Goal: Book appointment/travel/reservation

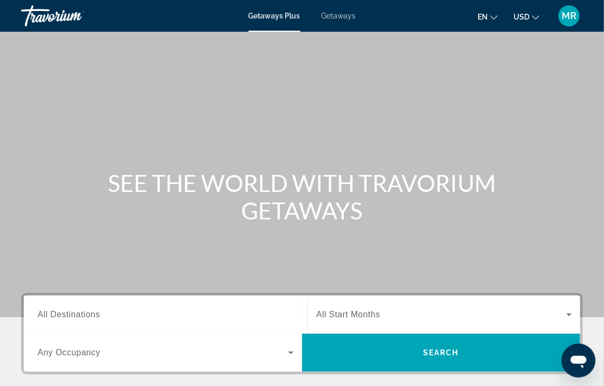
click at [79, 320] on input "Destination All Destinations" at bounding box center [166, 315] width 256 height 13
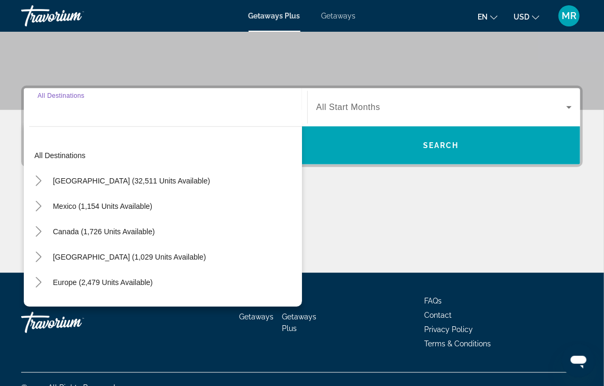
scroll to position [224, 0]
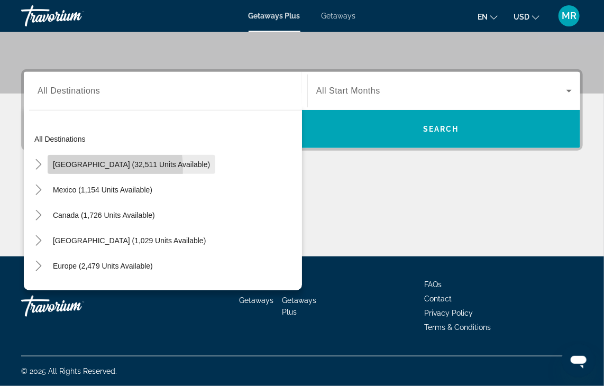
click at [75, 168] on span "Search widget" at bounding box center [132, 164] width 168 height 25
type input "**********"
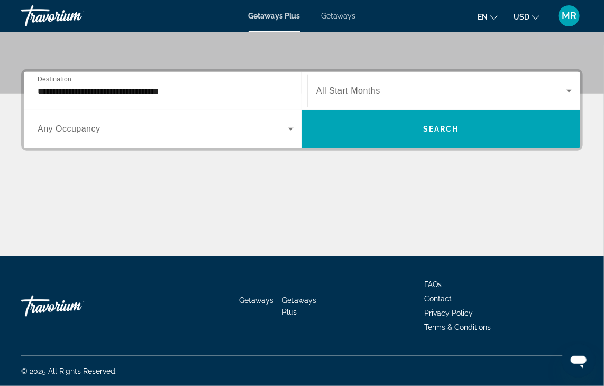
click at [76, 128] on span "Any Occupancy" at bounding box center [69, 128] width 63 height 9
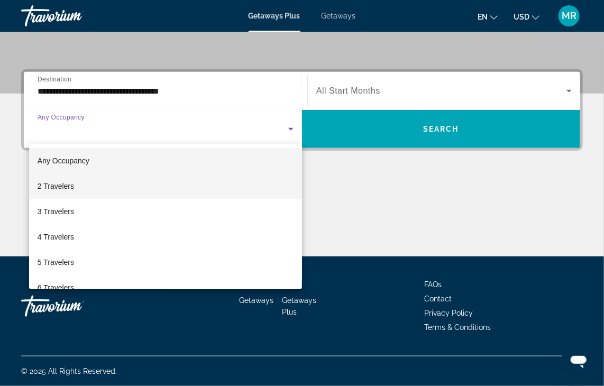
click at [65, 187] on span "2 Travelers" at bounding box center [56, 186] width 37 height 13
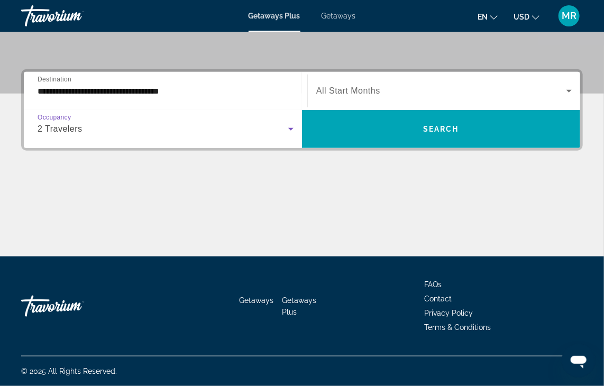
click at [381, 95] on span "Search widget" at bounding box center [441, 91] width 250 height 13
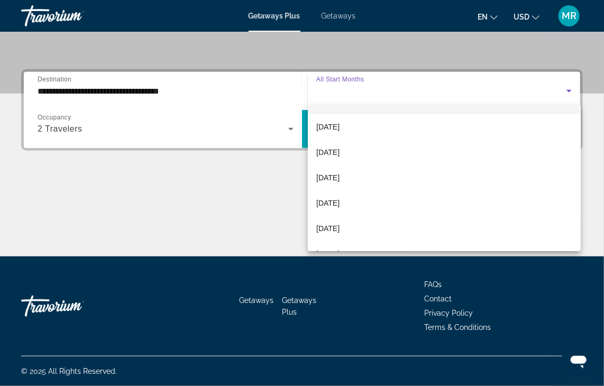
scroll to position [42, 0]
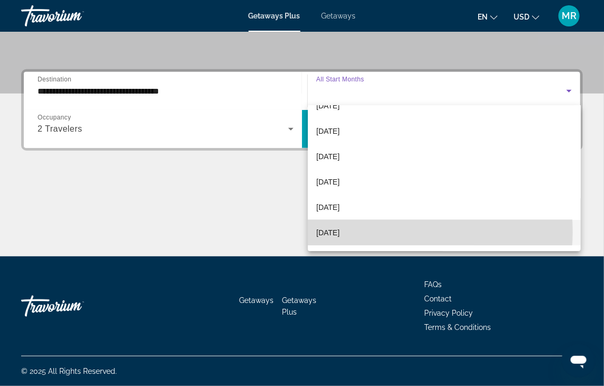
click at [389, 232] on mat-option "[DATE]" at bounding box center [444, 232] width 273 height 25
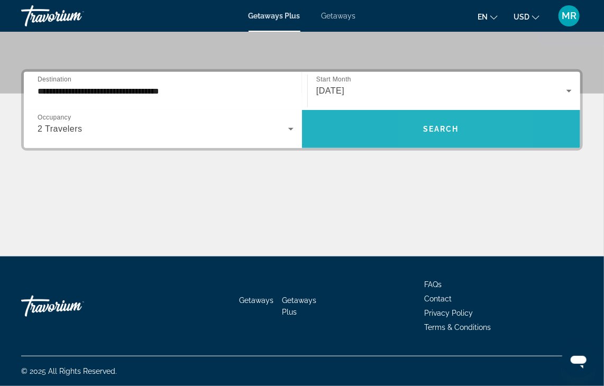
click at [423, 136] on span "Search widget" at bounding box center [441, 128] width 278 height 25
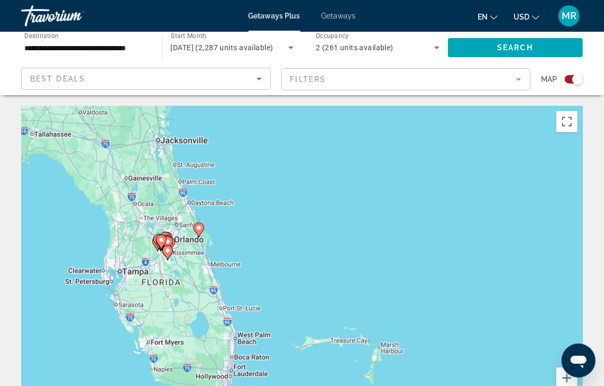
click at [195, 237] on gmp-advanced-marker "Main content" at bounding box center [199, 230] width 11 height 16
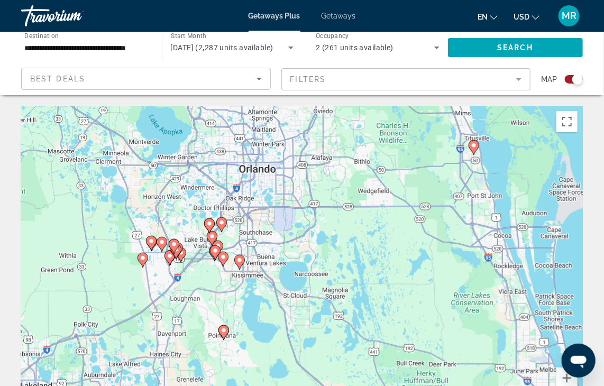
click at [168, 255] on image "Main content" at bounding box center [170, 256] width 6 height 6
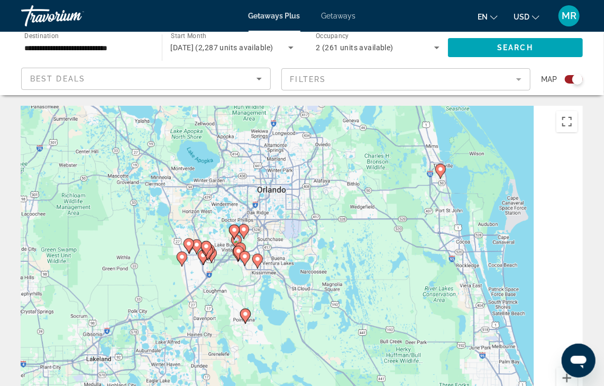
click at [168, 250] on div "To activate drag with keyboard, press Alt + Enter. Once in keyboard drag state,…" at bounding box center [302, 264] width 562 height 317
type input "**********"
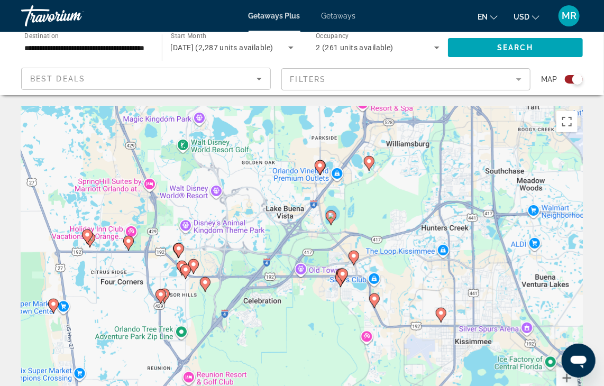
click at [182, 265] on div "To activate drag with keyboard, press Alt + Enter. Once in keyboard drag state,…" at bounding box center [302, 264] width 562 height 317
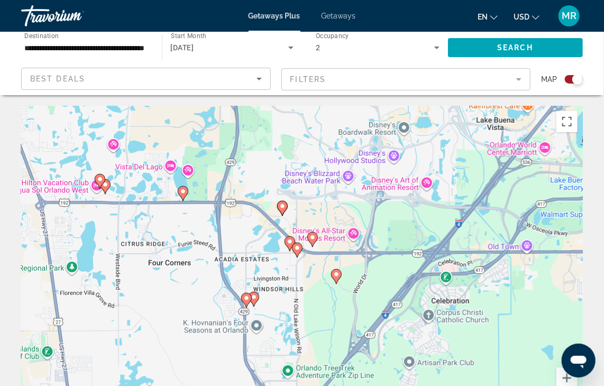
click at [107, 184] on image "Main content" at bounding box center [105, 184] width 6 height 6
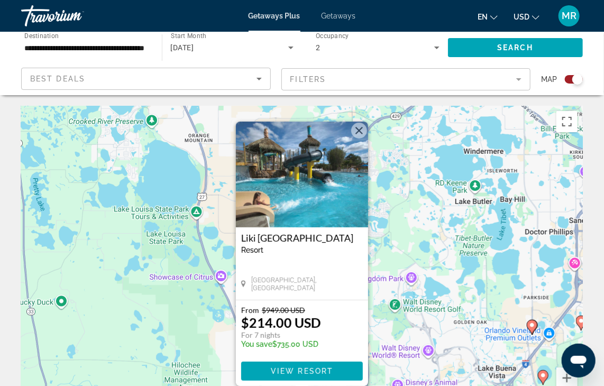
click at [320, 186] on img "Main content" at bounding box center [302, 175] width 132 height 106
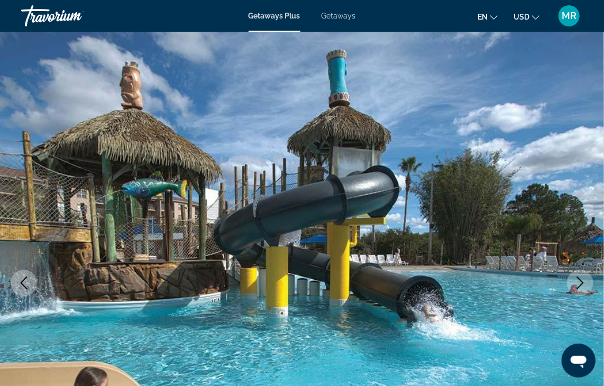
click at [578, 286] on icon "Next image" at bounding box center [580, 283] width 13 height 13
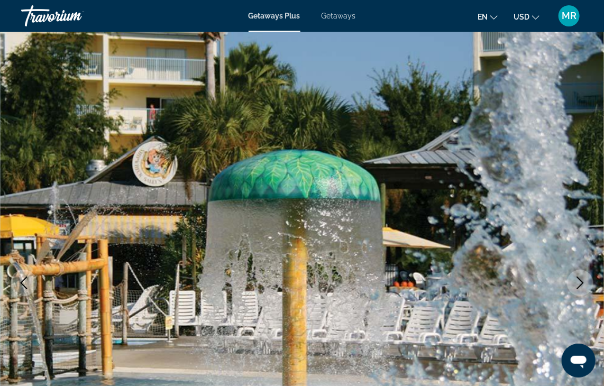
click at [576, 281] on icon "Next image" at bounding box center [580, 283] width 13 height 13
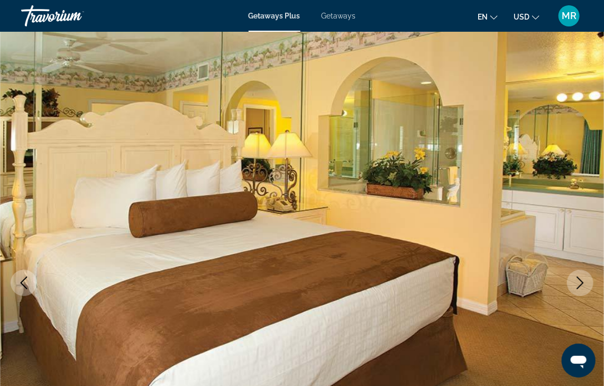
click at [582, 284] on icon "Next image" at bounding box center [580, 283] width 7 height 13
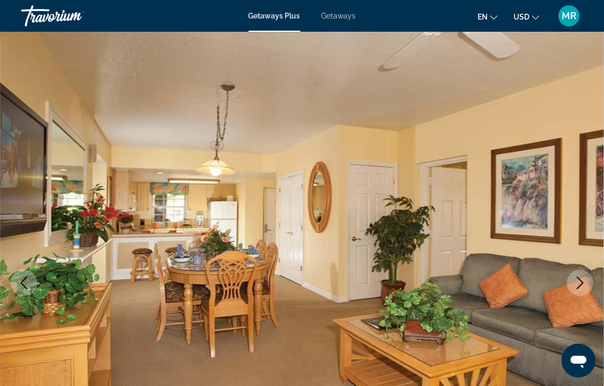
click at [583, 284] on icon "Next image" at bounding box center [580, 283] width 13 height 13
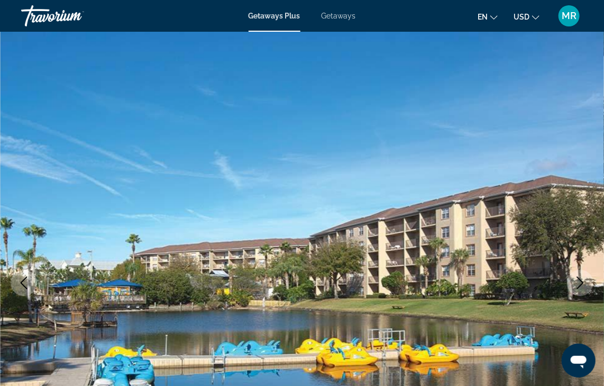
click at [572, 308] on img "Main content" at bounding box center [302, 283] width 604 height 503
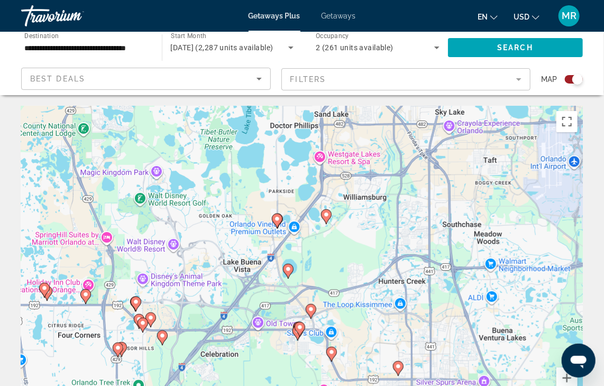
click at [162, 335] on image "Main content" at bounding box center [162, 336] width 6 height 6
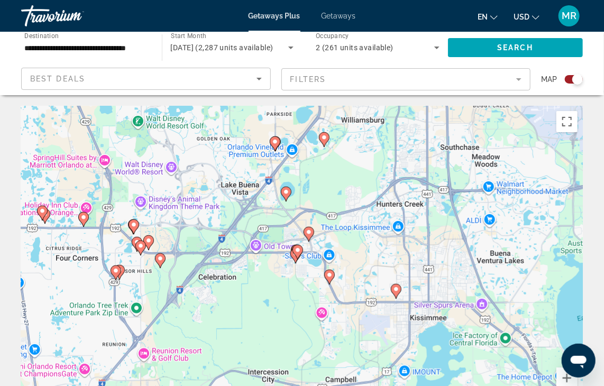
click at [48, 221] on gmp-advanced-marker "Main content" at bounding box center [45, 216] width 11 height 16
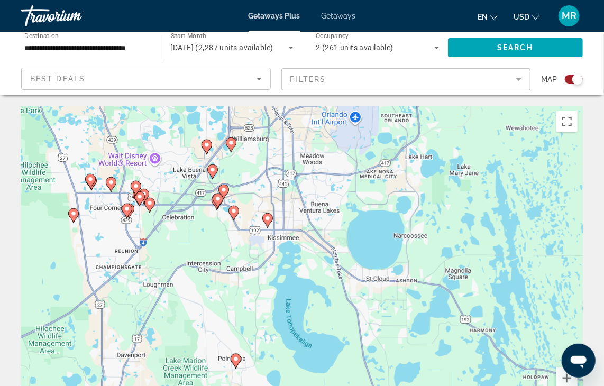
click at [112, 190] on icon "Main content" at bounding box center [111, 184] width 11 height 15
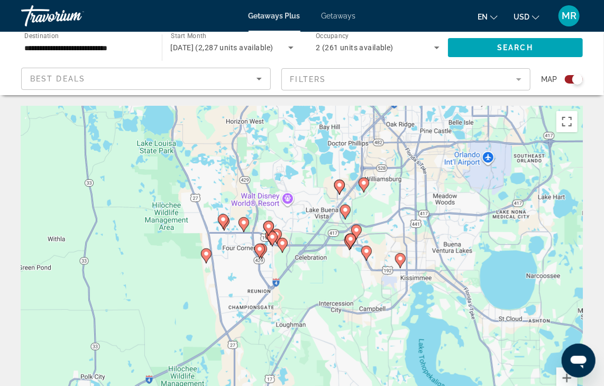
click at [367, 190] on gmp-advanced-marker "Main content" at bounding box center [364, 185] width 11 height 16
type input "**********"
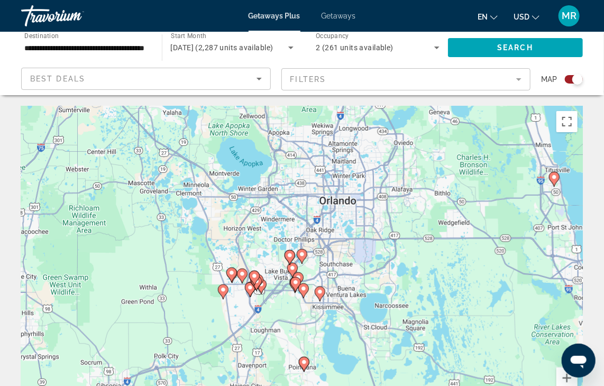
click at [304, 260] on icon "Main content" at bounding box center [302, 257] width 10 height 14
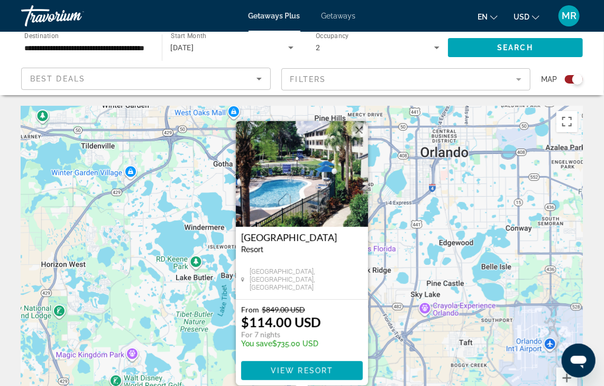
click at [140, 281] on div "To navigate, press the arrow keys. To activate drag with keyboard, press Alt + …" at bounding box center [302, 264] width 562 height 317
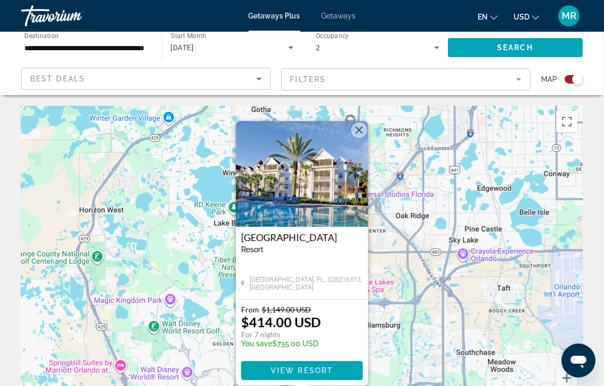
click at [355, 133] on button "Close" at bounding box center [359, 130] width 16 height 16
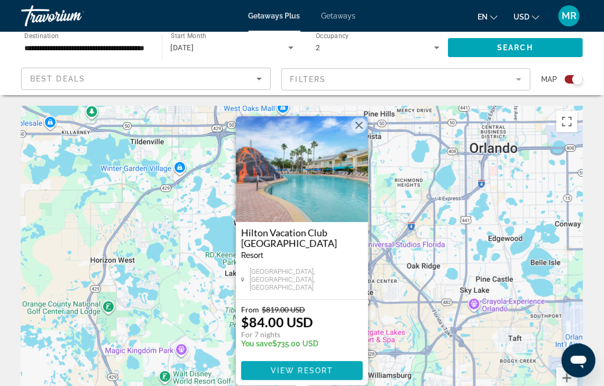
click at [305, 373] on span "View Resort" at bounding box center [302, 371] width 62 height 8
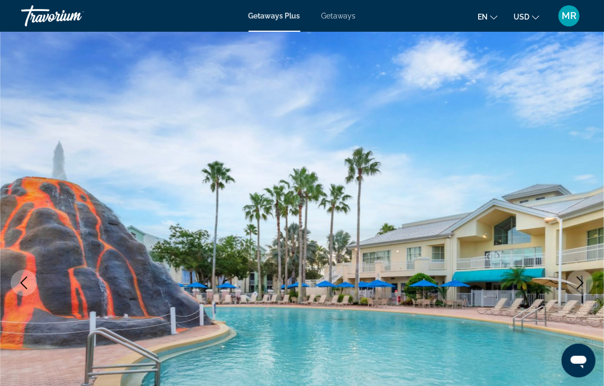
click at [574, 295] on img "Main content" at bounding box center [302, 283] width 604 height 503
click at [15, 285] on button "Previous image" at bounding box center [24, 283] width 26 height 26
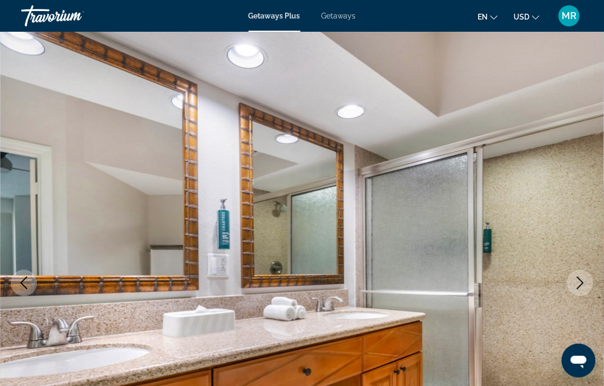
click at [21, 289] on icon "Previous image" at bounding box center [23, 283] width 13 height 13
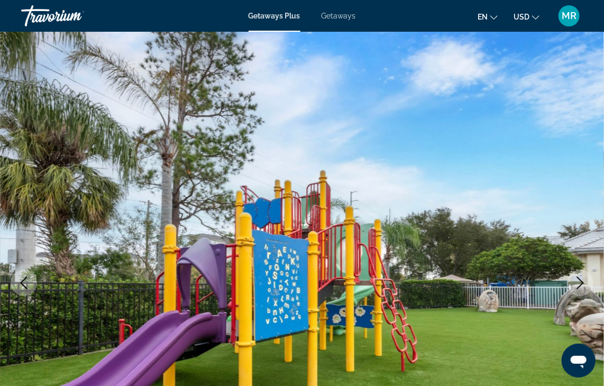
click at [22, 288] on icon "Previous image" at bounding box center [23, 283] width 13 height 13
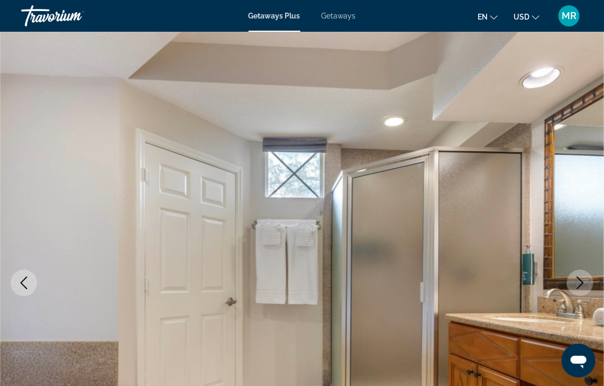
click at [21, 286] on icon "Previous image" at bounding box center [23, 283] width 13 height 13
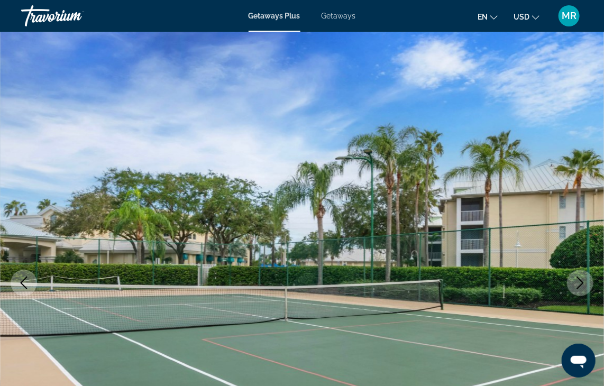
click at [24, 279] on icon "Previous image" at bounding box center [24, 283] width 7 height 13
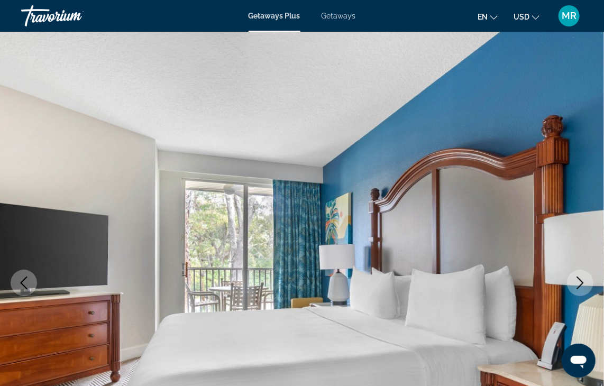
click at [24, 288] on icon "Previous image" at bounding box center [23, 283] width 13 height 13
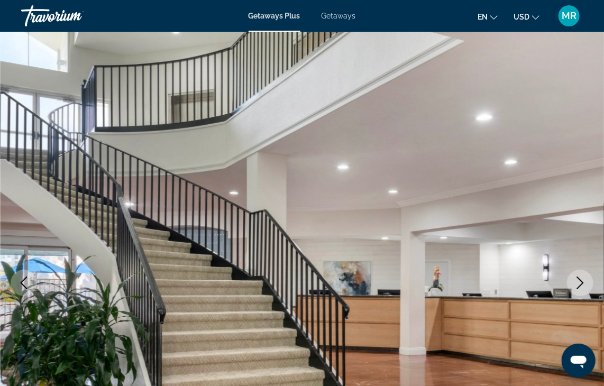
click at [21, 290] on button "Previous image" at bounding box center [24, 283] width 26 height 26
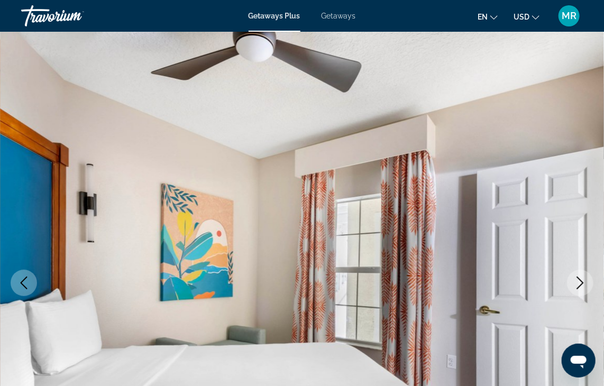
click at [27, 290] on button "Previous image" at bounding box center [24, 283] width 26 height 26
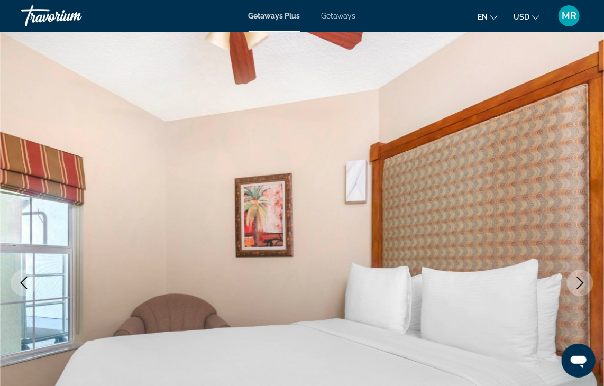
click at [37, 290] on img "Main content" at bounding box center [302, 283] width 604 height 503
click at [23, 288] on icon "Previous image" at bounding box center [23, 283] width 13 height 13
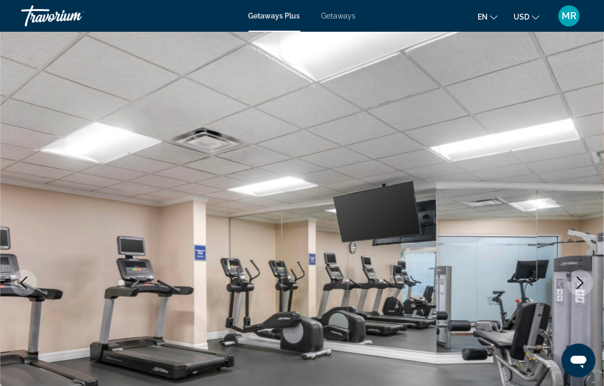
click at [30, 289] on icon "Previous image" at bounding box center [23, 283] width 13 height 13
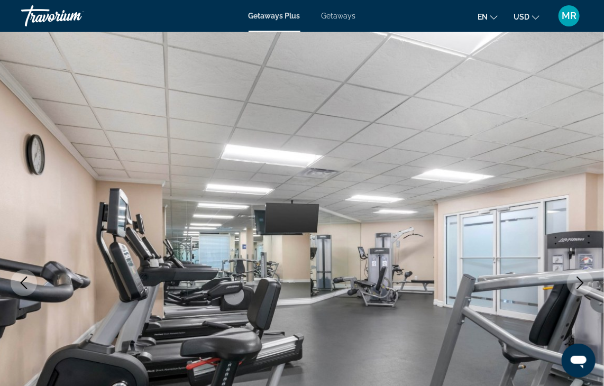
click at [29, 292] on button "Previous image" at bounding box center [24, 283] width 26 height 26
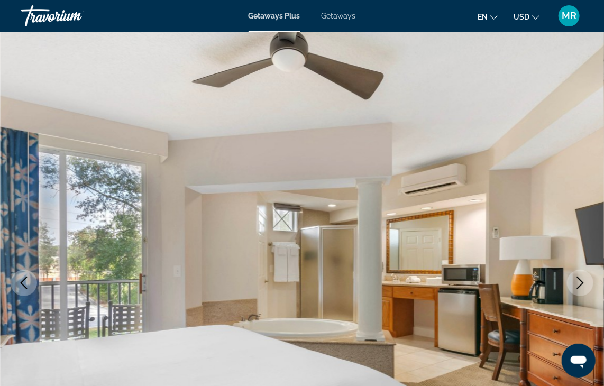
click at [24, 286] on icon "Previous image" at bounding box center [24, 283] width 7 height 13
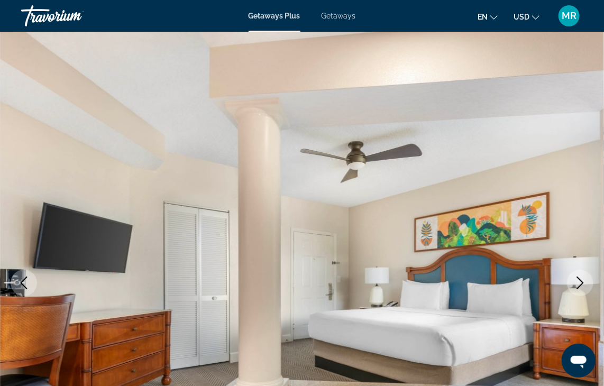
click at [36, 287] on button "Previous image" at bounding box center [24, 283] width 26 height 26
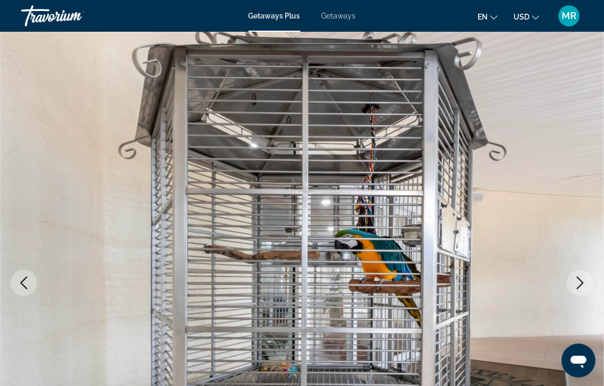
click at [29, 289] on icon "Previous image" at bounding box center [23, 283] width 13 height 13
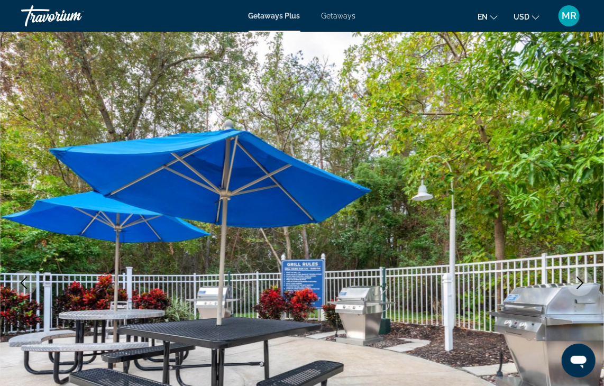
click at [31, 288] on button "Previous image" at bounding box center [24, 283] width 26 height 26
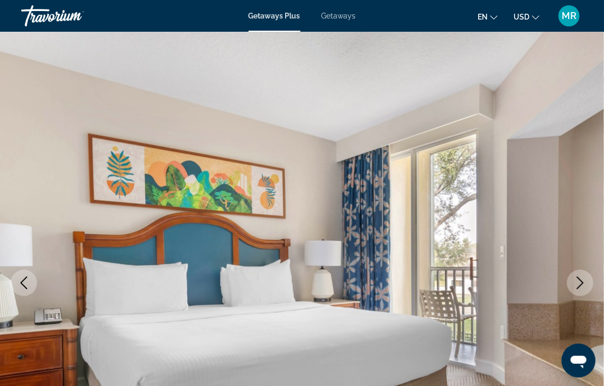
click at [28, 290] on button "Previous image" at bounding box center [24, 283] width 26 height 26
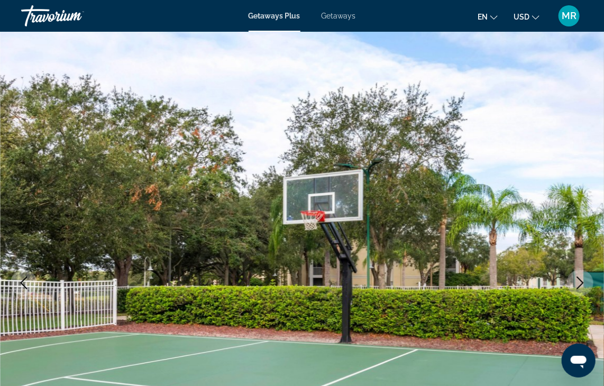
click at [30, 289] on icon "Previous image" at bounding box center [23, 283] width 13 height 13
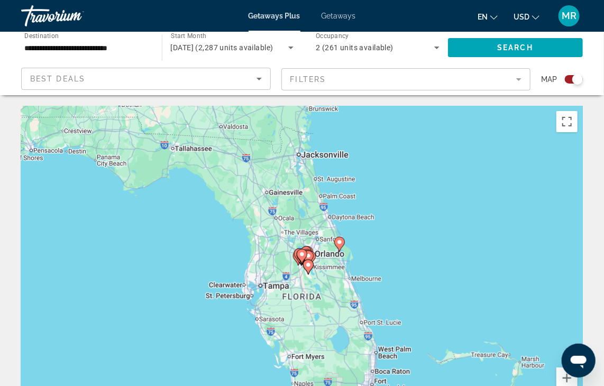
click at [308, 265] on image "Main content" at bounding box center [308, 265] width 6 height 6
type input "**********"
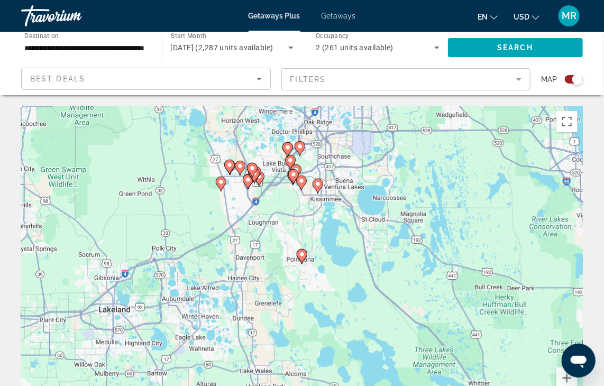
click at [316, 193] on div "To navigate, press the arrow keys. To activate drag with keyboard, press Alt + …" at bounding box center [302, 264] width 562 height 317
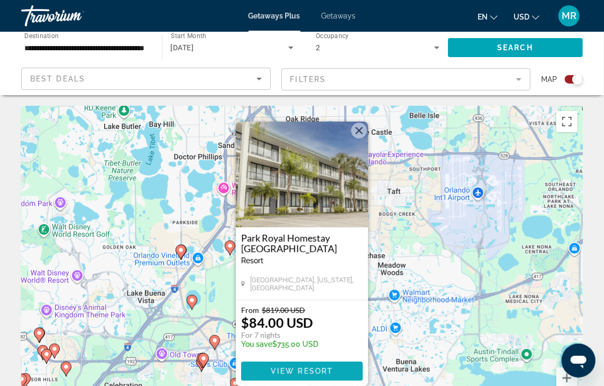
click at [304, 369] on span "View Resort" at bounding box center [302, 371] width 62 height 8
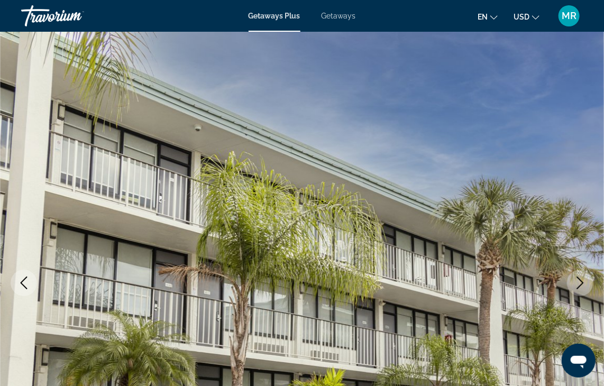
click at [577, 281] on icon "Next image" at bounding box center [580, 283] width 13 height 13
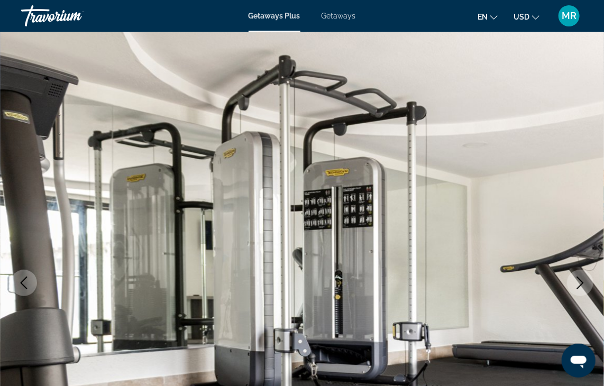
click at [569, 287] on button "Next image" at bounding box center [580, 283] width 26 height 26
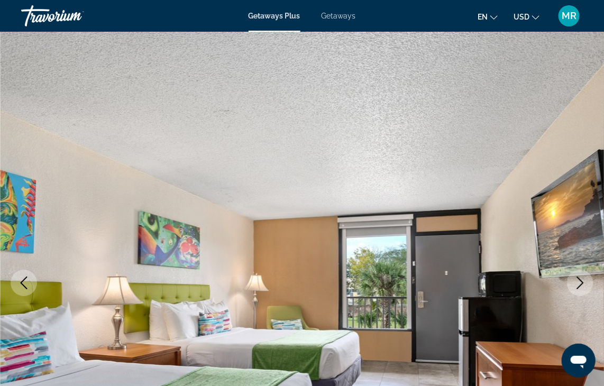
click at [577, 288] on icon "Next image" at bounding box center [580, 283] width 13 height 13
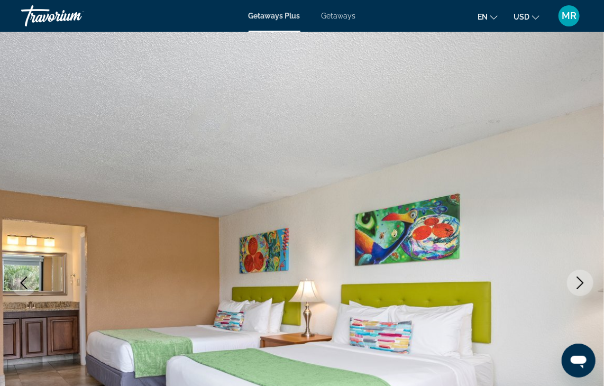
click at [575, 286] on icon "Next image" at bounding box center [580, 283] width 13 height 13
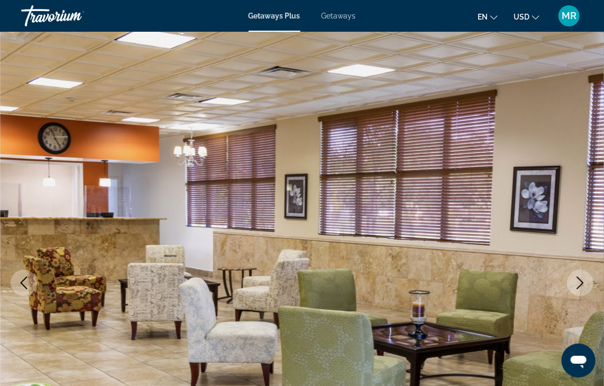
click at [586, 280] on icon "Next image" at bounding box center [580, 283] width 13 height 13
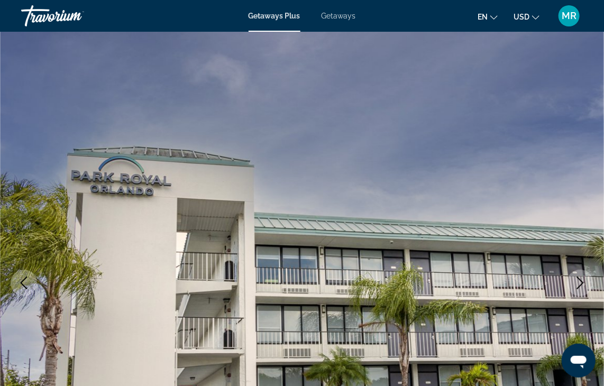
click at [582, 286] on icon "Next image" at bounding box center [580, 283] width 13 height 13
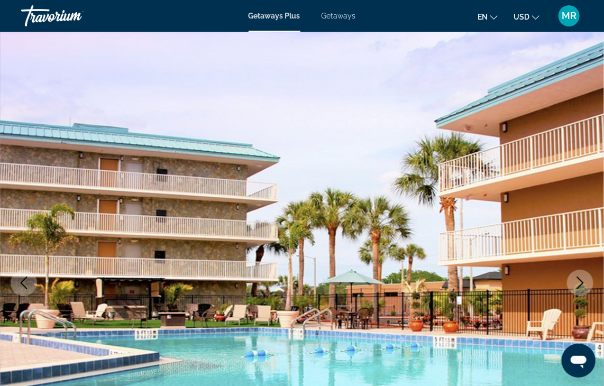
click at [573, 288] on button "Next image" at bounding box center [580, 283] width 26 height 26
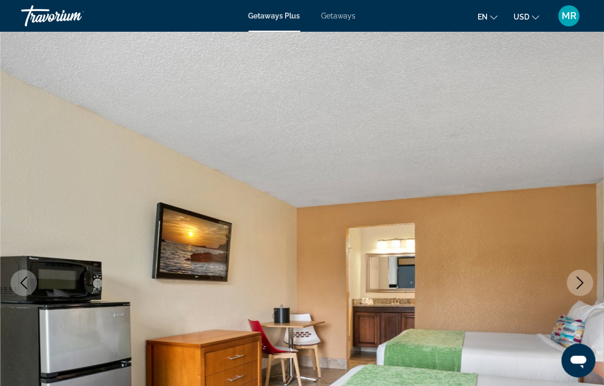
click at [576, 290] on button "Next image" at bounding box center [580, 283] width 26 height 26
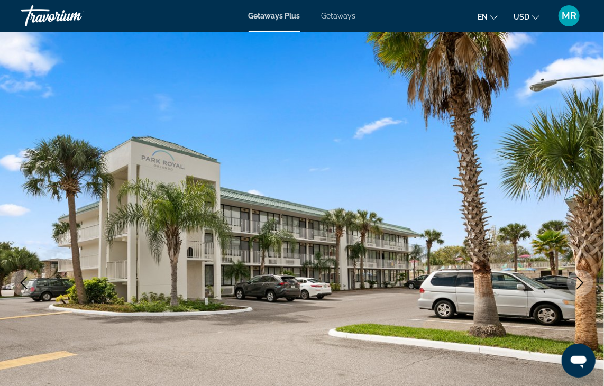
click at [578, 293] on button "Next image" at bounding box center [580, 283] width 26 height 26
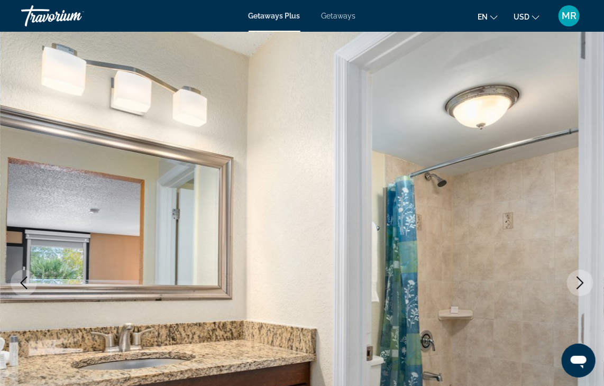
click at [578, 292] on button "Next image" at bounding box center [580, 283] width 26 height 26
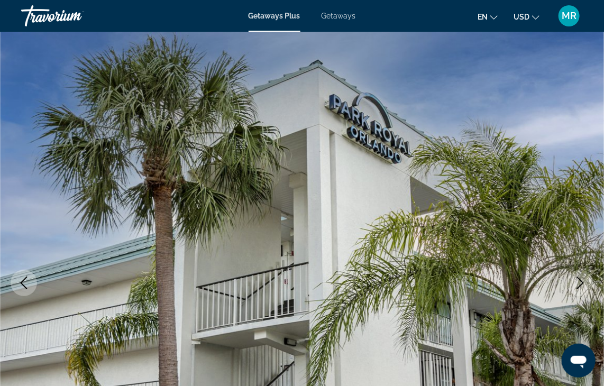
click at [575, 287] on icon "Next image" at bounding box center [580, 283] width 13 height 13
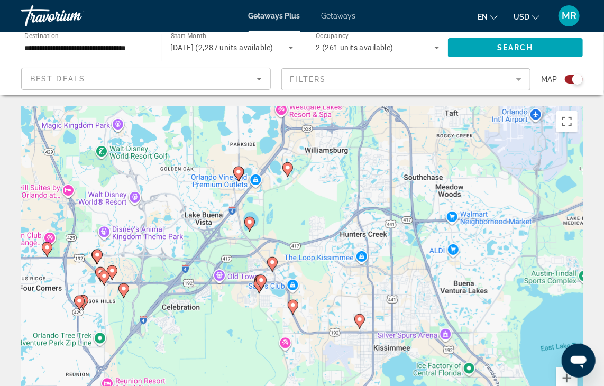
click at [241, 174] on image "Main content" at bounding box center [238, 172] width 6 height 6
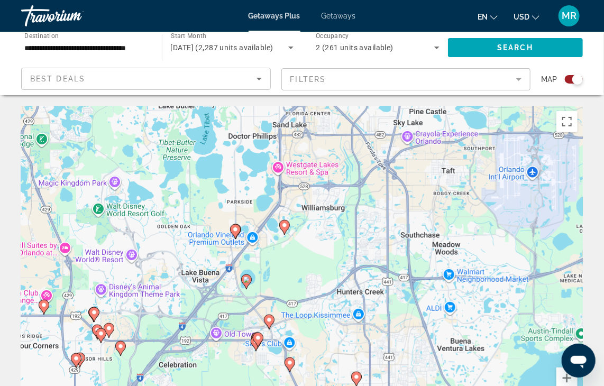
click at [237, 235] on div "To activate drag with keyboard, press Alt + Enter. Once in keyboard drag state,…" at bounding box center [302, 264] width 562 height 317
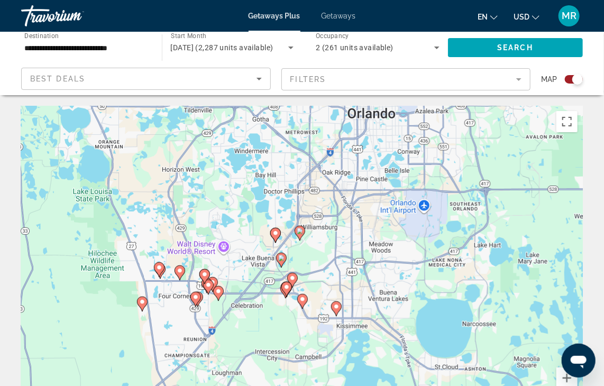
type input "**********"
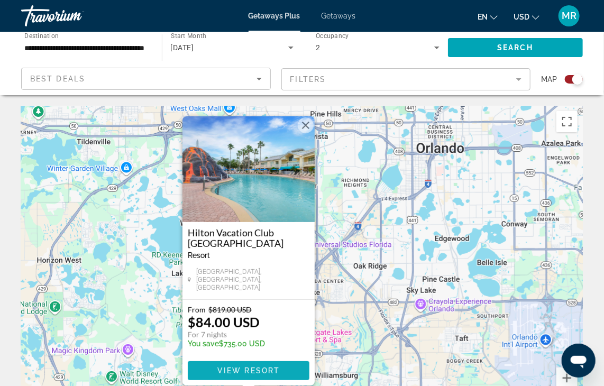
click at [241, 377] on span "Main content" at bounding box center [249, 370] width 122 height 25
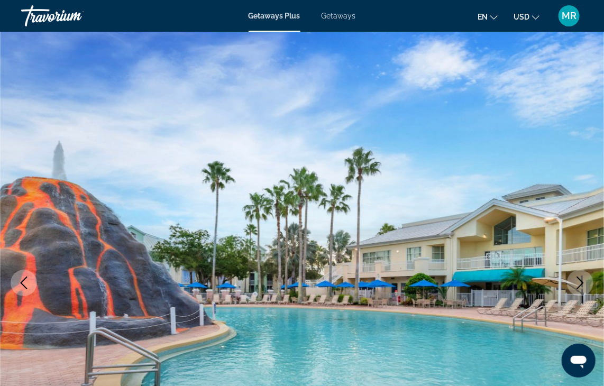
click at [570, 283] on button "Next image" at bounding box center [580, 283] width 26 height 26
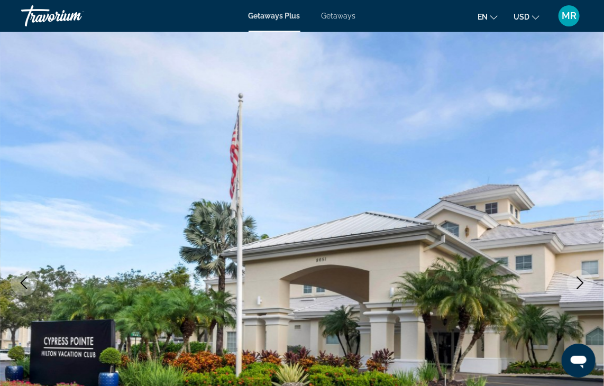
click at [577, 287] on icon "Next image" at bounding box center [580, 283] width 13 height 13
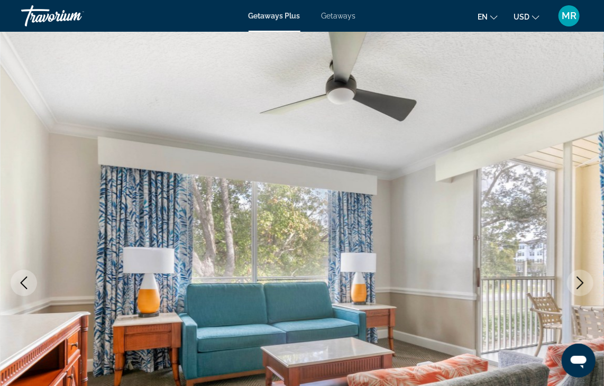
click at [572, 288] on button "Next image" at bounding box center [580, 283] width 26 height 26
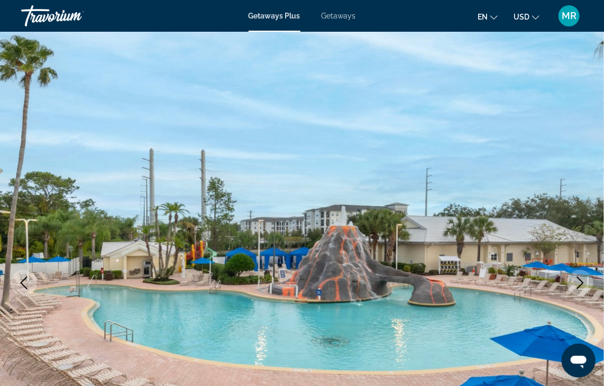
click at [575, 284] on icon "Next image" at bounding box center [580, 283] width 13 height 13
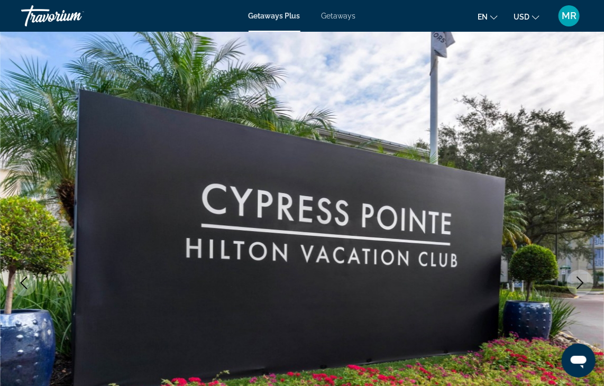
click at [576, 287] on icon "Next image" at bounding box center [580, 283] width 13 height 13
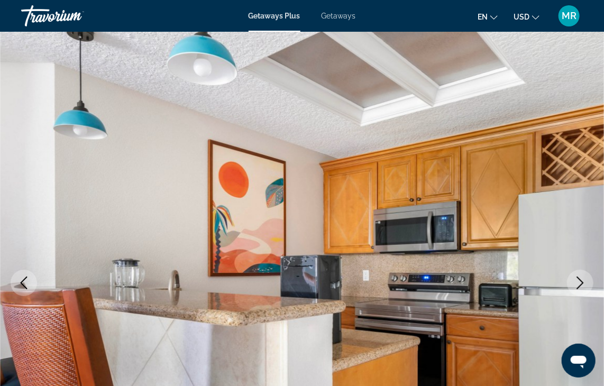
click at [579, 279] on icon "Next image" at bounding box center [580, 283] width 13 height 13
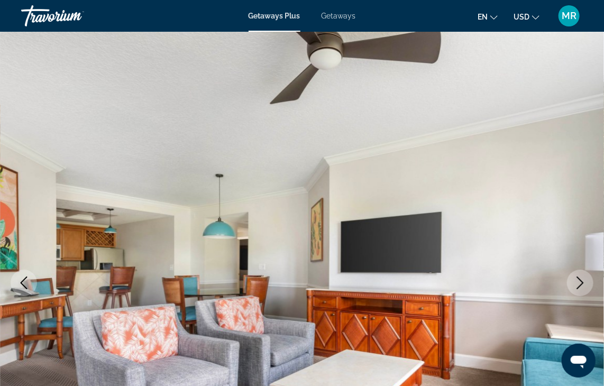
click at [576, 281] on icon "Next image" at bounding box center [580, 283] width 13 height 13
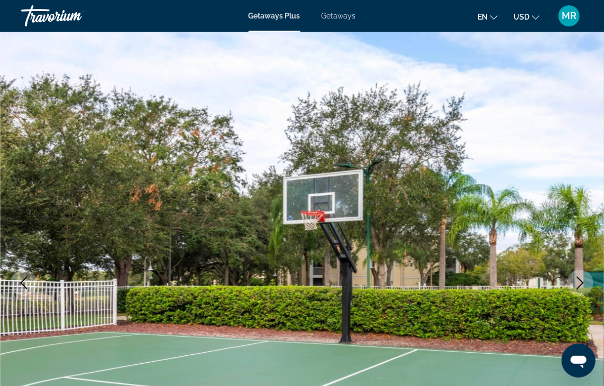
click at [582, 284] on icon "Next image" at bounding box center [580, 283] width 7 height 13
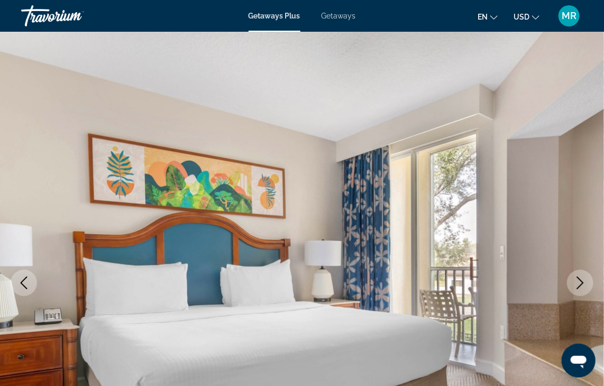
click at [580, 281] on icon "Next image" at bounding box center [580, 283] width 13 height 13
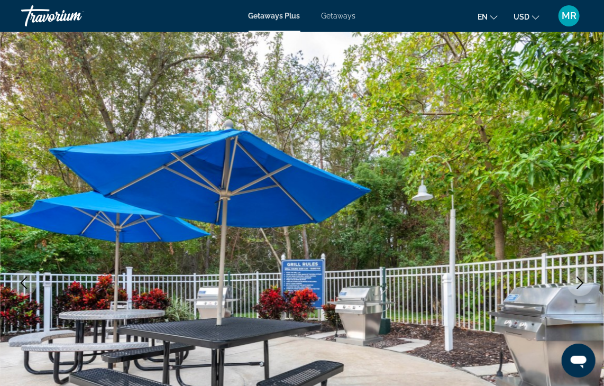
click at [584, 286] on icon "Next image" at bounding box center [580, 283] width 13 height 13
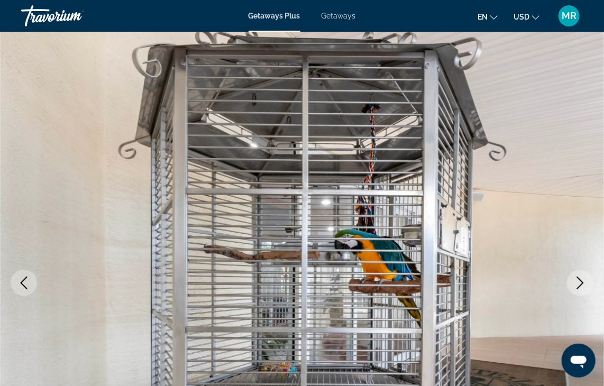
click at [577, 277] on icon "Next image" at bounding box center [580, 283] width 13 height 13
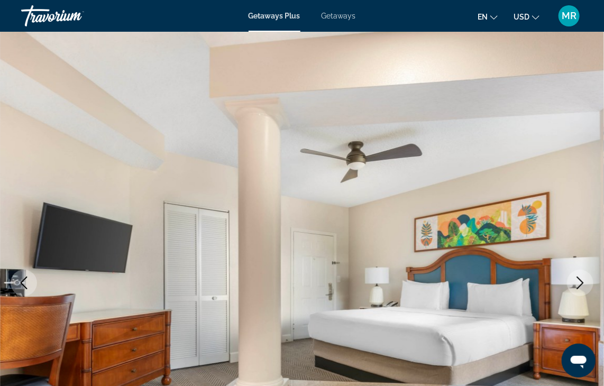
click at [580, 283] on icon "Next image" at bounding box center [580, 283] width 13 height 13
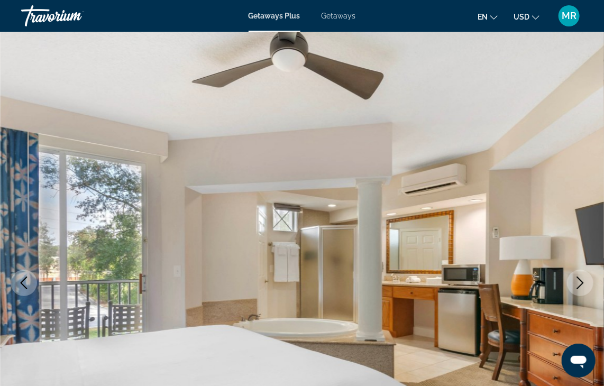
click at [579, 280] on icon "Next image" at bounding box center [580, 283] width 13 height 13
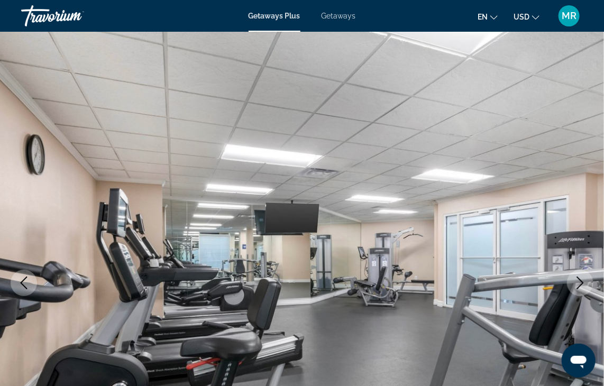
click at [585, 282] on icon "Next image" at bounding box center [580, 283] width 13 height 13
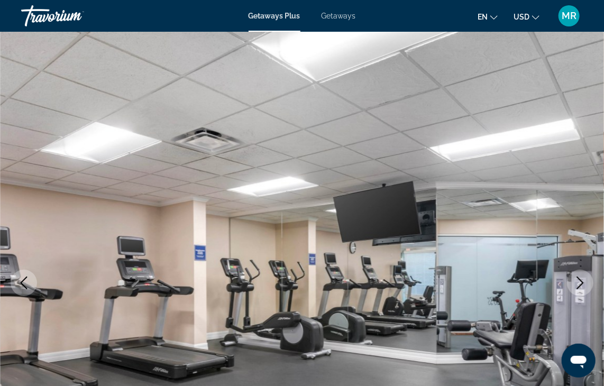
click at [582, 282] on icon "Next image" at bounding box center [580, 283] width 13 height 13
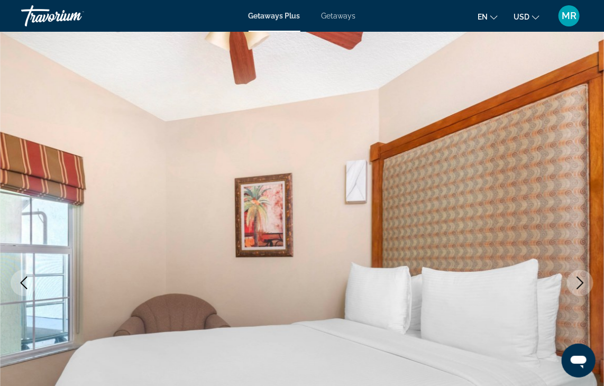
click at [575, 287] on icon "Next image" at bounding box center [580, 283] width 13 height 13
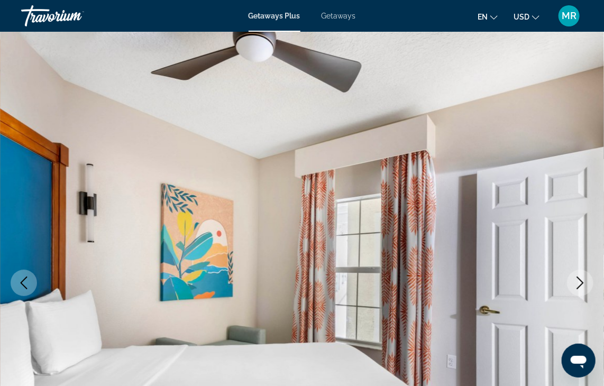
click at [578, 284] on icon "Next image" at bounding box center [580, 283] width 13 height 13
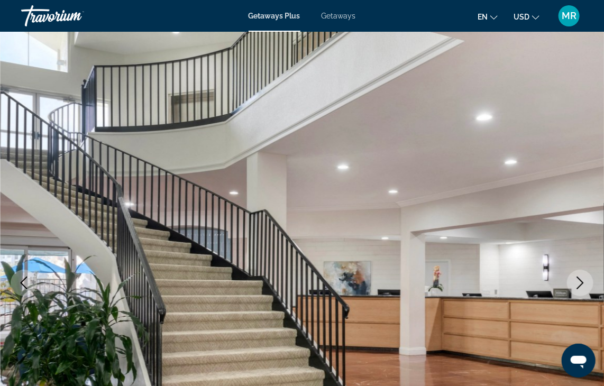
click at [582, 286] on icon "Next image" at bounding box center [580, 283] width 13 height 13
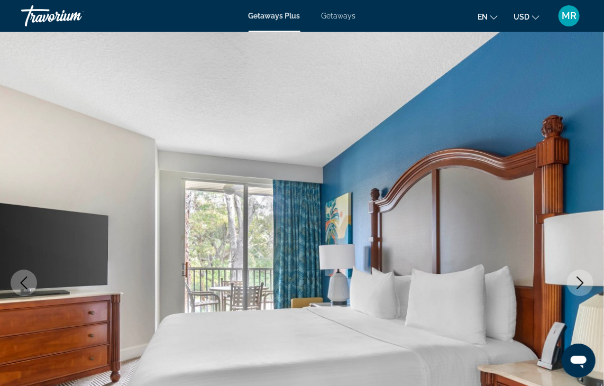
click at [580, 283] on icon "Next image" at bounding box center [580, 283] width 13 height 13
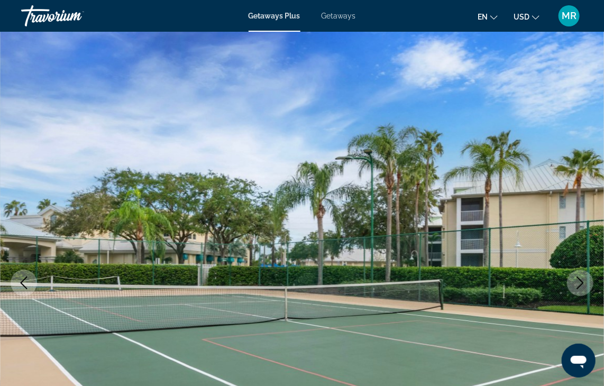
click at [578, 283] on icon "Next image" at bounding box center [580, 283] width 13 height 13
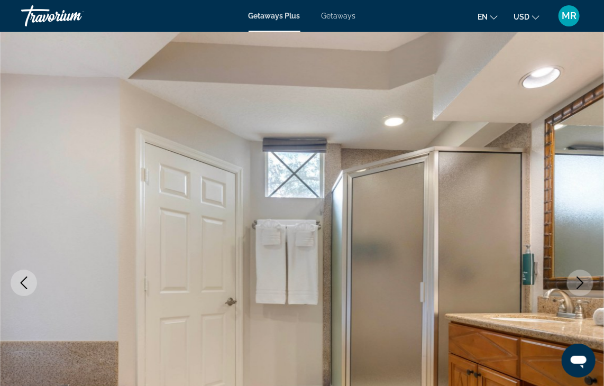
click at [580, 284] on icon "Next image" at bounding box center [580, 283] width 13 height 13
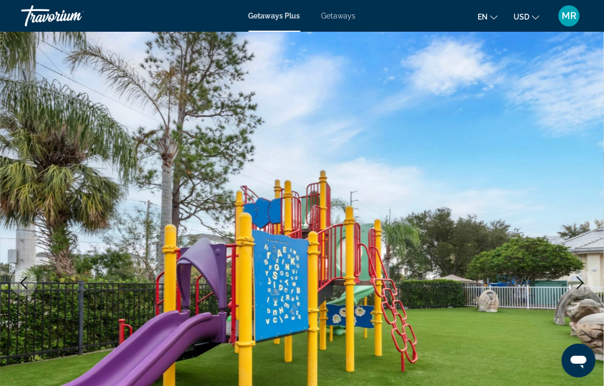
click at [581, 283] on icon "Next image" at bounding box center [580, 283] width 13 height 13
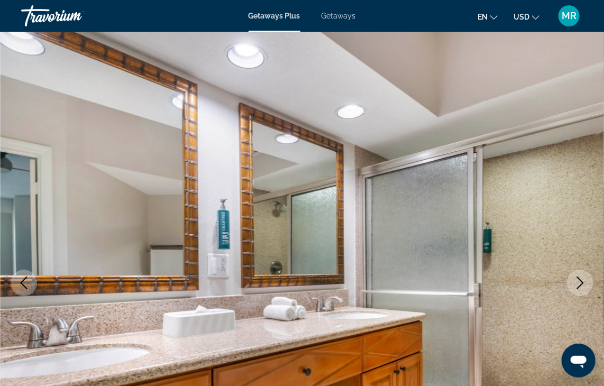
click at [580, 284] on icon "Next image" at bounding box center [580, 283] width 13 height 13
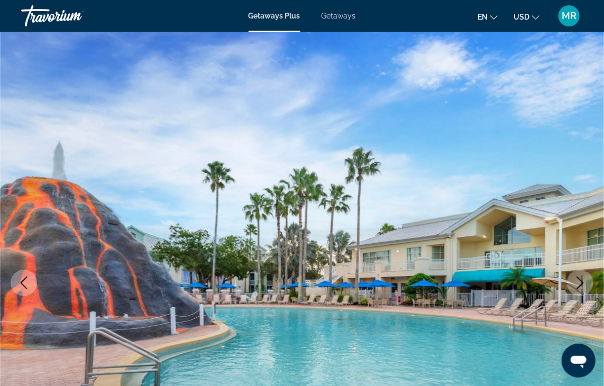
click at [583, 287] on icon "Next image" at bounding box center [580, 283] width 13 height 13
